Goal: Task Accomplishment & Management: Use online tool/utility

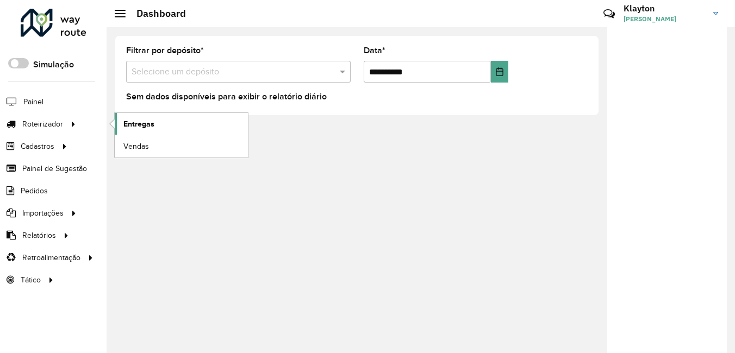
click at [134, 124] on span "Entregas" at bounding box center [138, 124] width 31 height 11
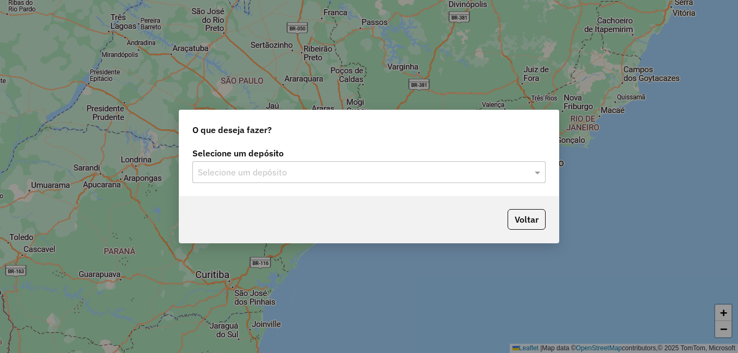
click at [328, 175] on input "text" at bounding box center [358, 172] width 321 height 13
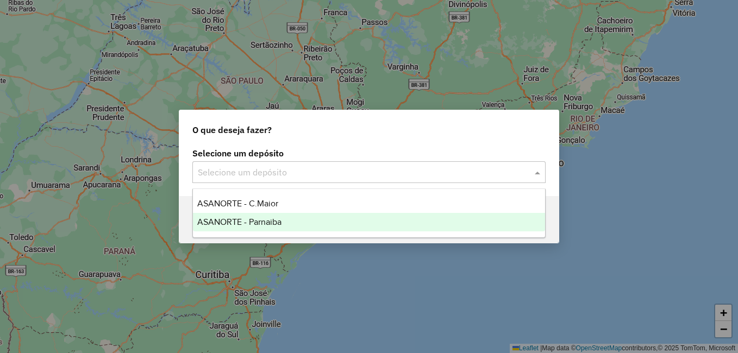
click at [263, 218] on span "ASANORTE - Parnaiba" at bounding box center [239, 221] width 84 height 9
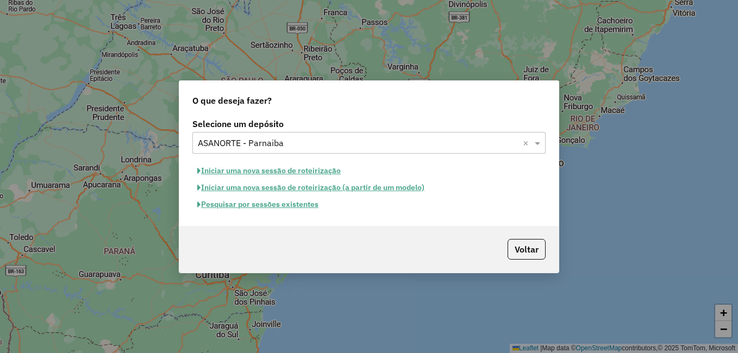
click at [290, 204] on button "Pesquisar por sessões existentes" at bounding box center [257, 204] width 131 height 17
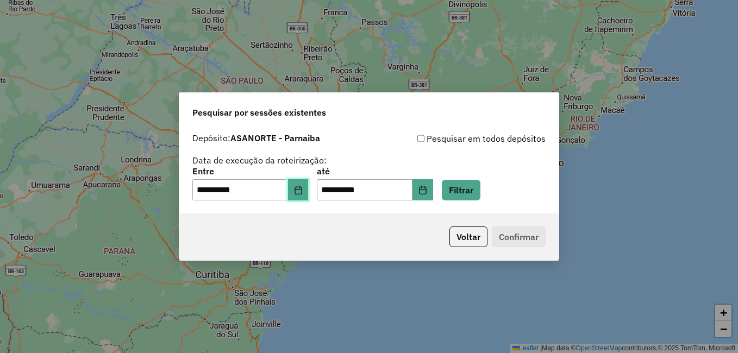
click at [303, 190] on icon "Choose Date" at bounding box center [298, 190] width 9 height 9
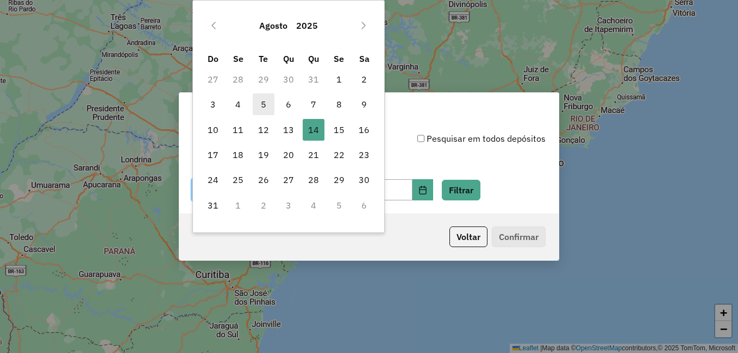
click at [264, 108] on span "5" at bounding box center [264, 105] width 22 height 22
type input "**********"
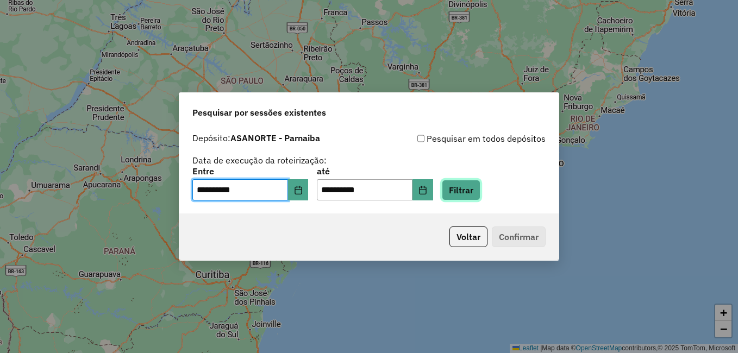
click at [477, 187] on button "Filtrar" at bounding box center [461, 190] width 39 height 21
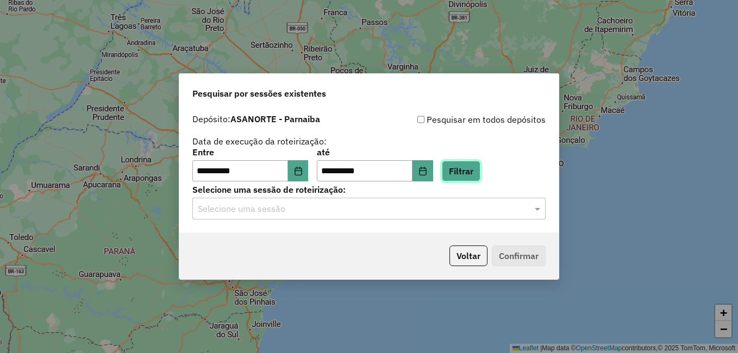
click at [475, 172] on button "Filtrar" at bounding box center [461, 171] width 39 height 21
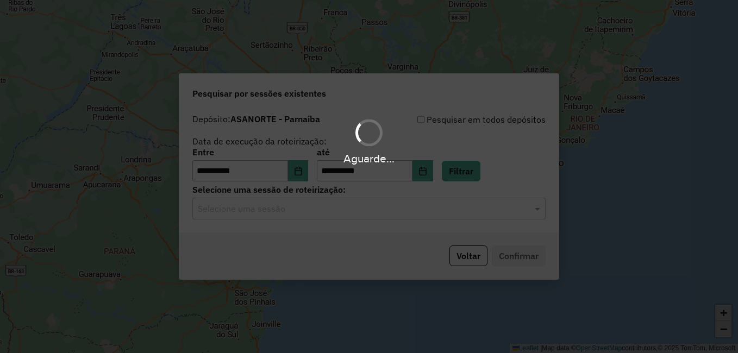
click at [435, 184] on div "Aguarde..." at bounding box center [369, 176] width 738 height 353
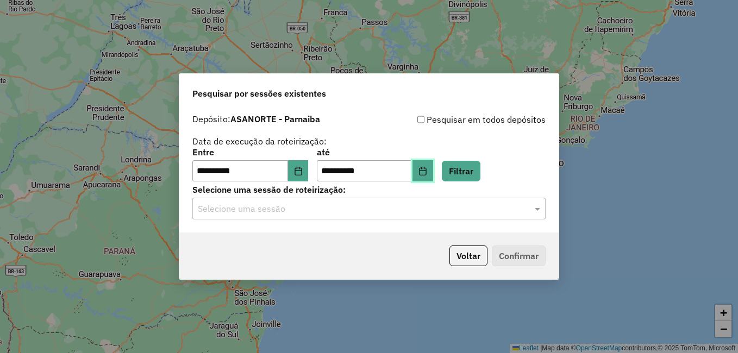
click at [426, 175] on icon "Choose Date" at bounding box center [422, 171] width 7 height 9
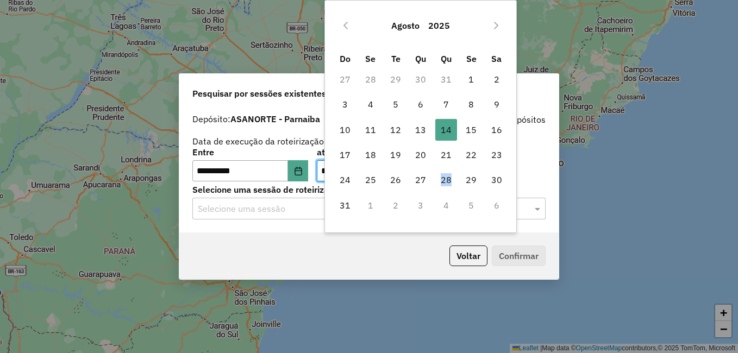
click at [435, 175] on span "28" at bounding box center [446, 180] width 22 height 22
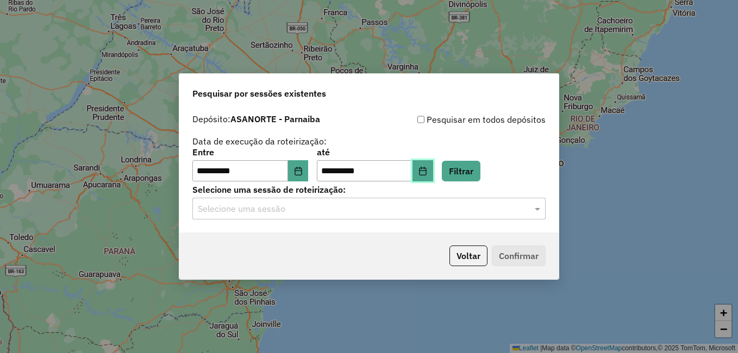
click at [432, 171] on button "Choose Date" at bounding box center [423, 171] width 21 height 22
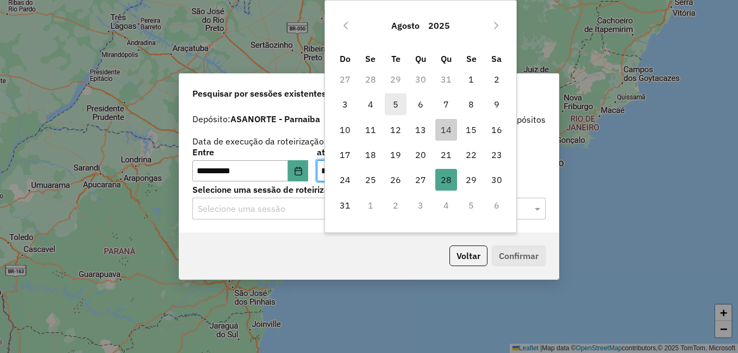
click at [399, 102] on span "5" at bounding box center [396, 105] width 22 height 22
type input "**********"
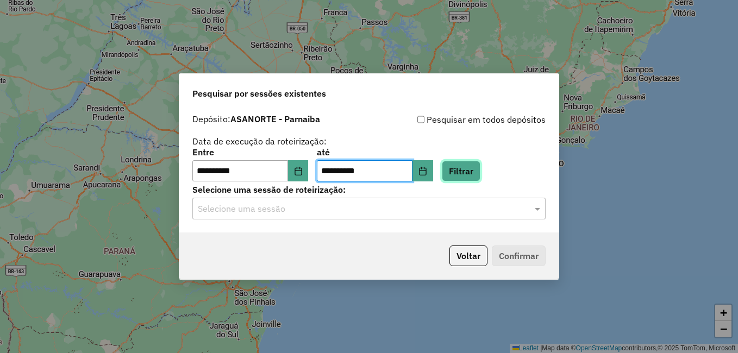
click at [481, 178] on button "Filtrar" at bounding box center [461, 171] width 39 height 21
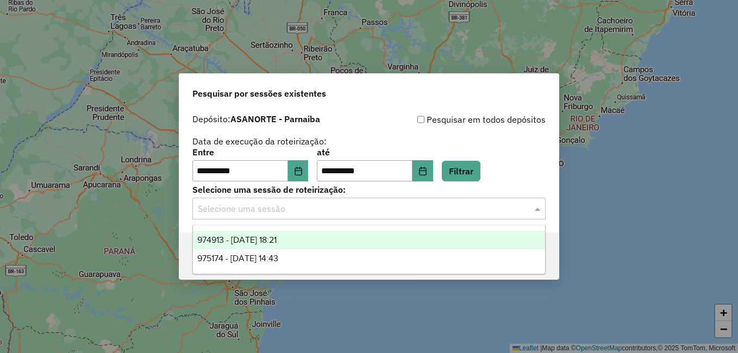
drag, startPoint x: 311, startPoint y: 209, endPoint x: 301, endPoint y: 223, distance: 17.5
click at [311, 209] on input "text" at bounding box center [358, 209] width 321 height 13
click at [277, 242] on span "974913 - 05/08/2025 18:21" at bounding box center [236, 239] width 79 height 9
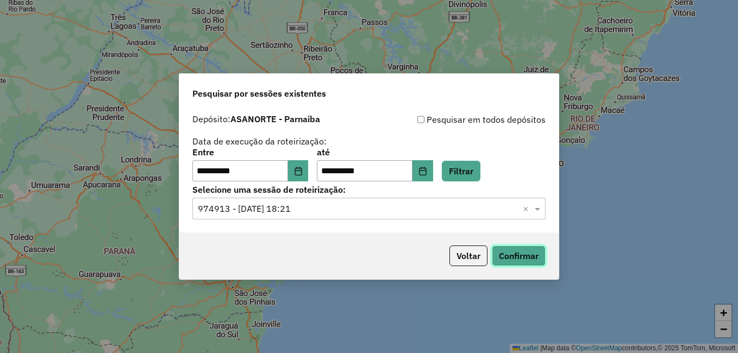
click at [521, 258] on button "Confirmar" at bounding box center [519, 256] width 54 height 21
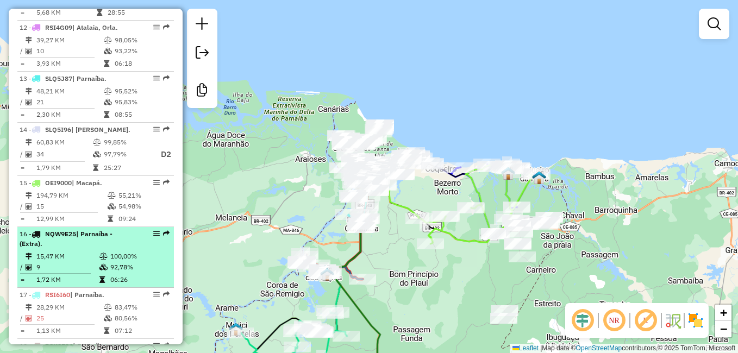
scroll to position [1087, 0]
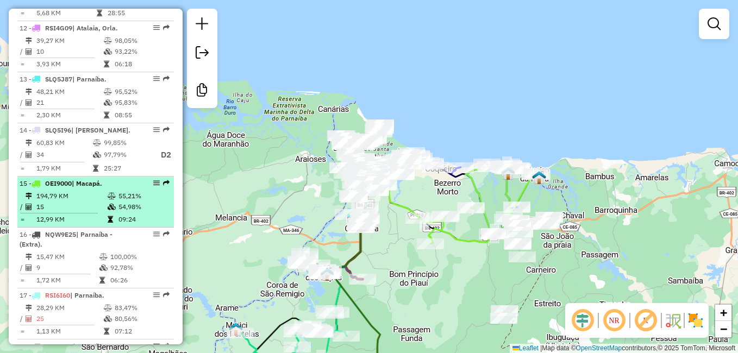
click at [83, 179] on span "| Macapá." at bounding box center [87, 183] width 30 height 8
select select "**********"
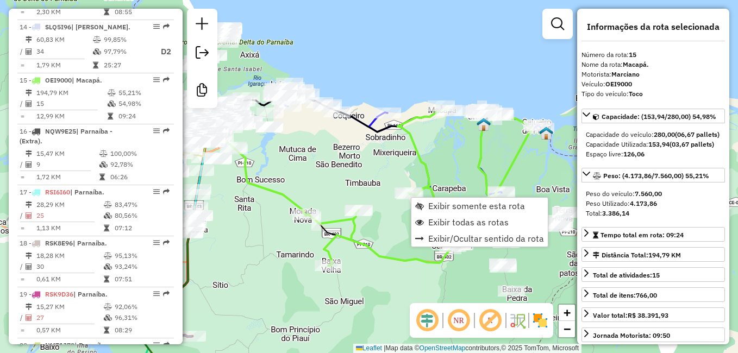
scroll to position [1245, 0]
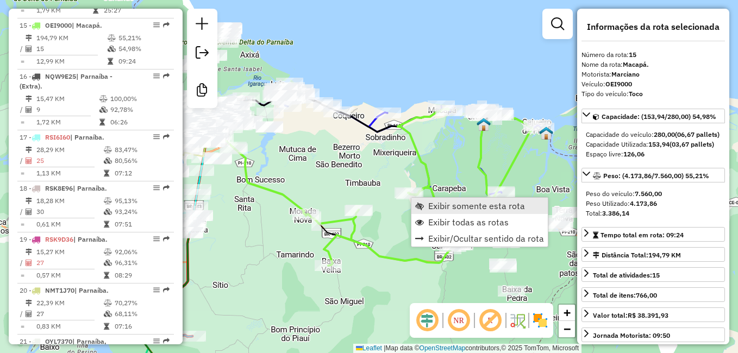
click at [451, 205] on span "Exibir somente esta rota" at bounding box center [476, 206] width 97 height 9
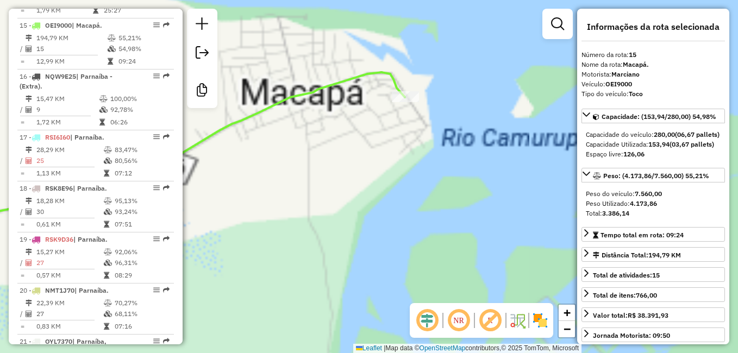
drag, startPoint x: 394, startPoint y: 155, endPoint x: 399, endPoint y: 179, distance: 24.4
click at [400, 185] on div "Janela de atendimento Grade de atendimento Capacidade Transportadoras Veículos …" at bounding box center [369, 176] width 738 height 353
